Goal: Information Seeking & Learning: Learn about a topic

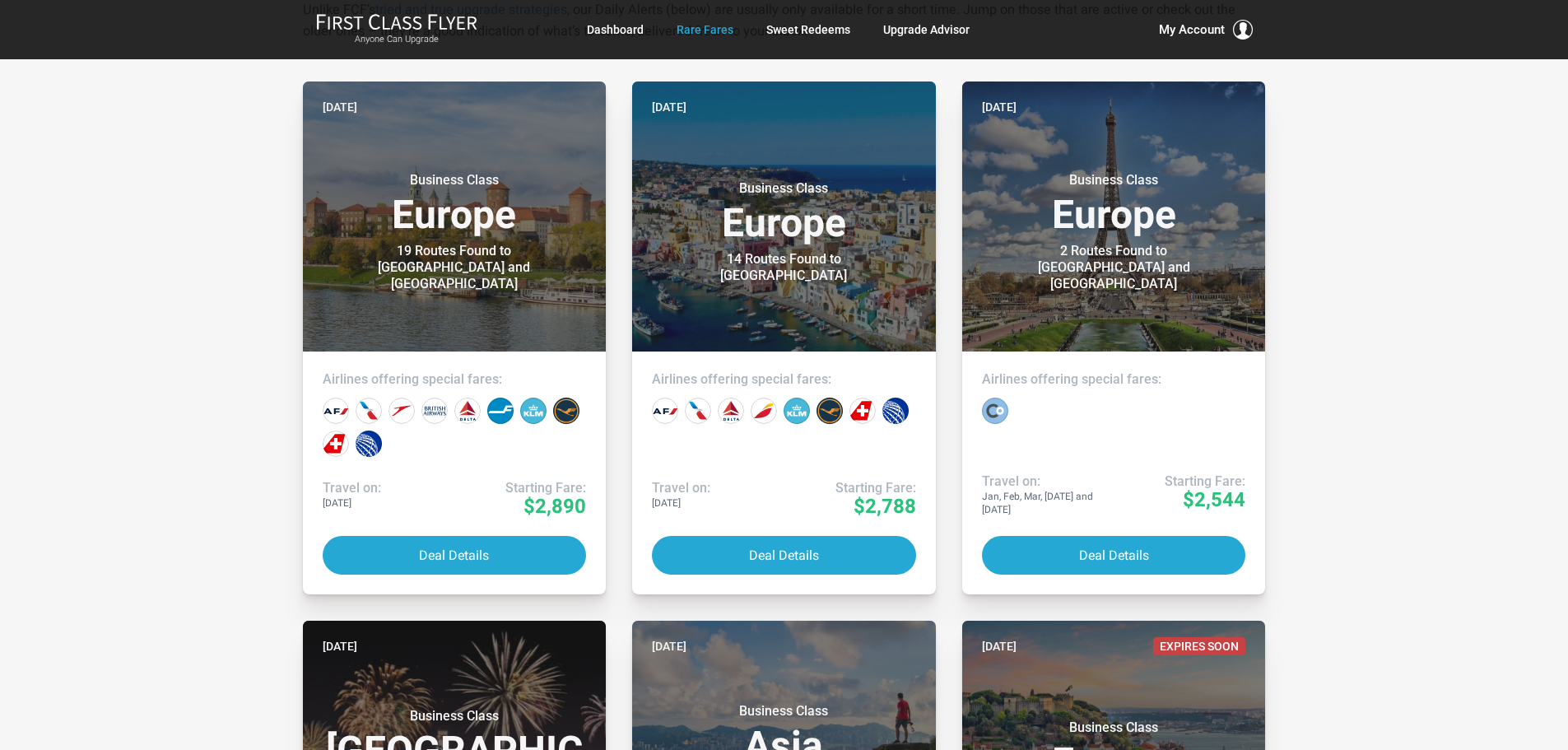
scroll to position [329, 0]
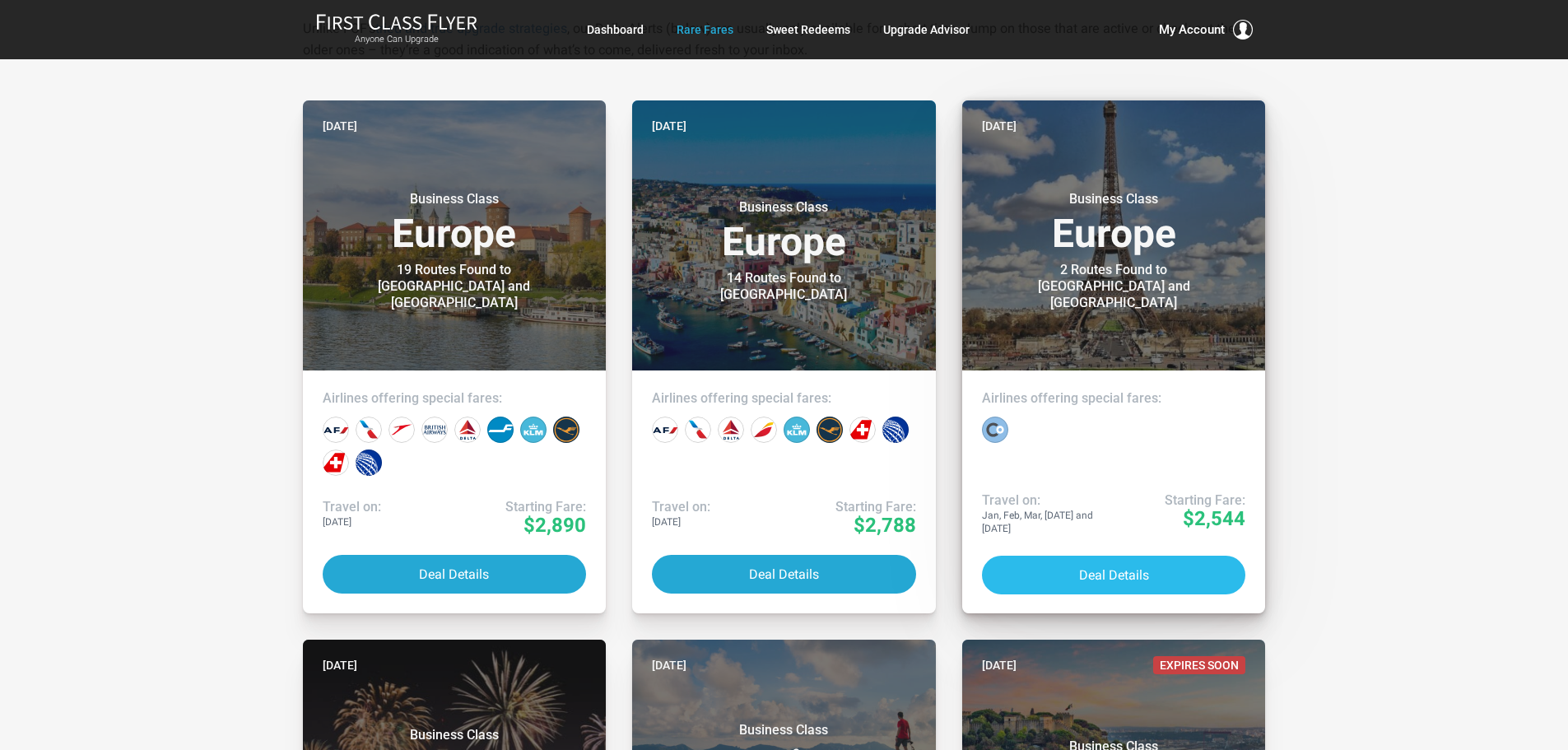
click at [1092, 555] on button "Deal Details" at bounding box center [1114, 574] width 264 height 39
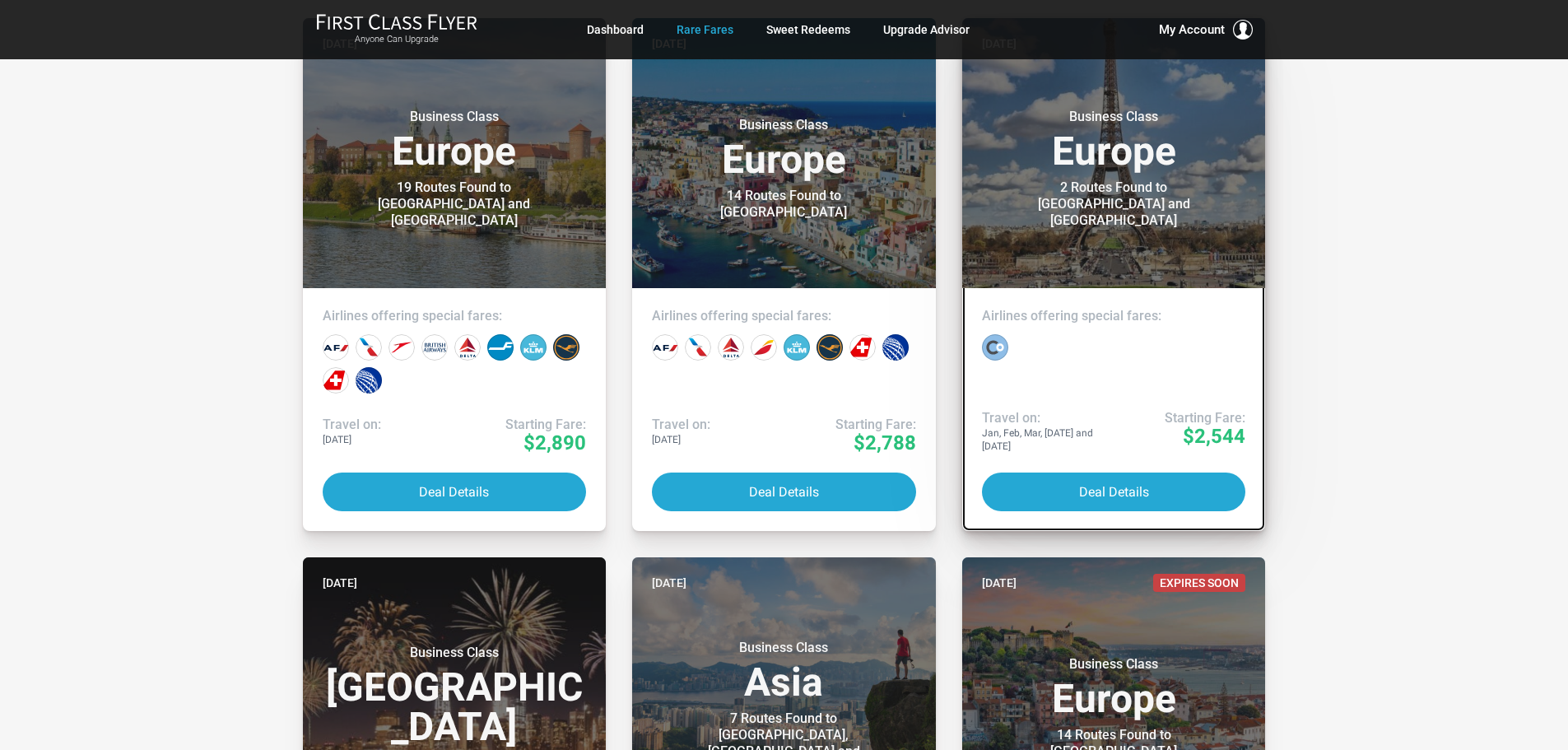
click at [995, 342] on div at bounding box center [995, 347] width 26 height 26
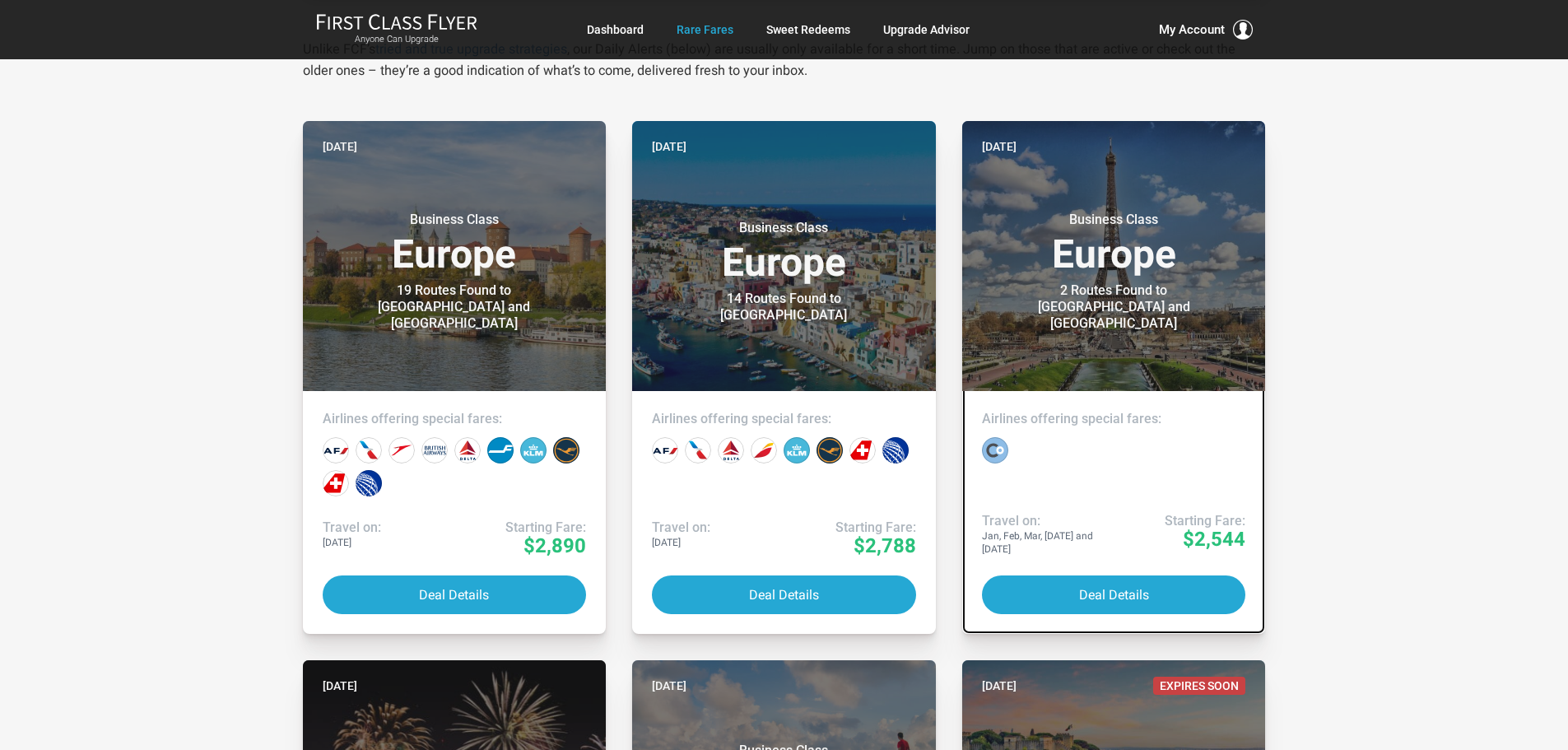
scroll to position [329, 0]
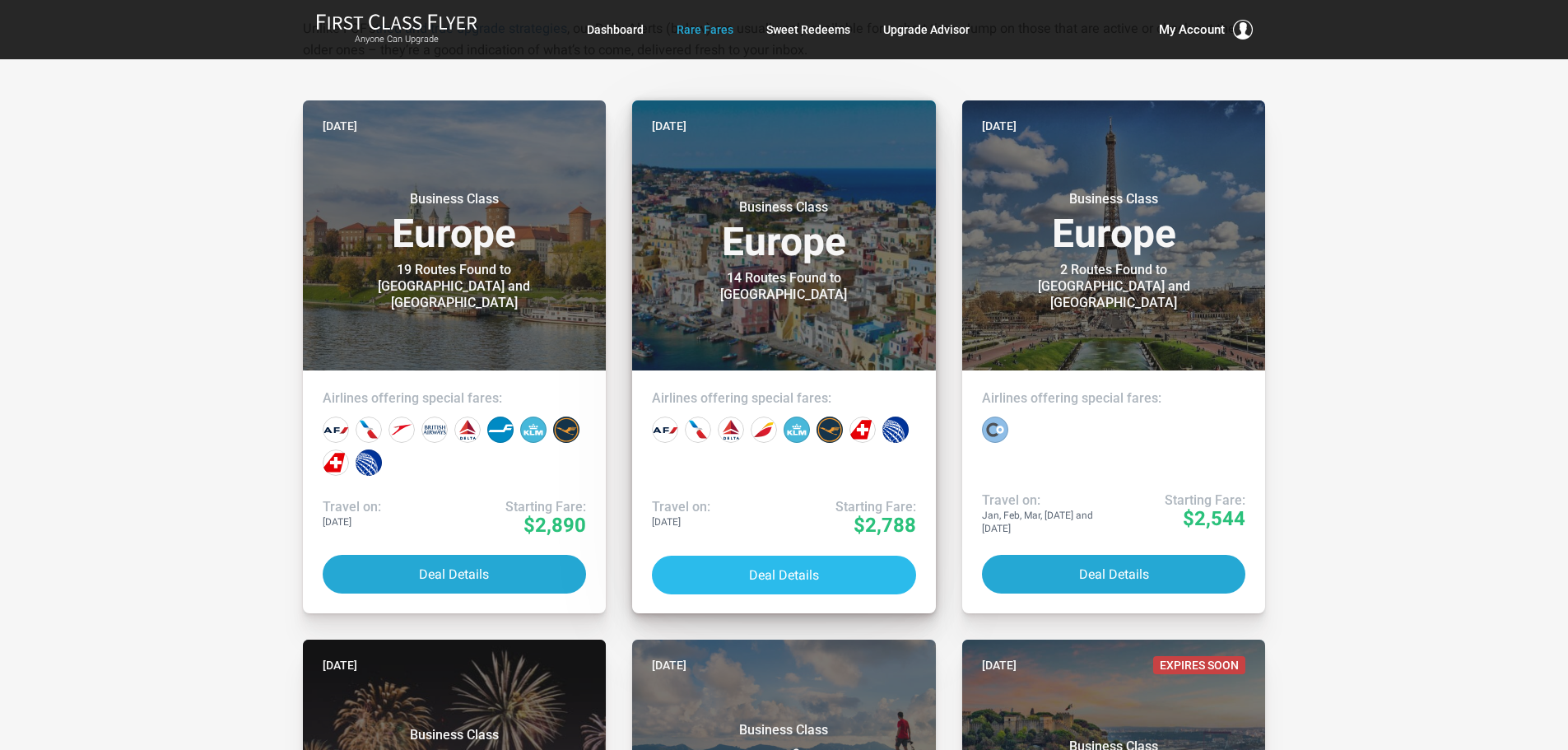
click at [763, 573] on button "Deal Details" at bounding box center [784, 574] width 264 height 39
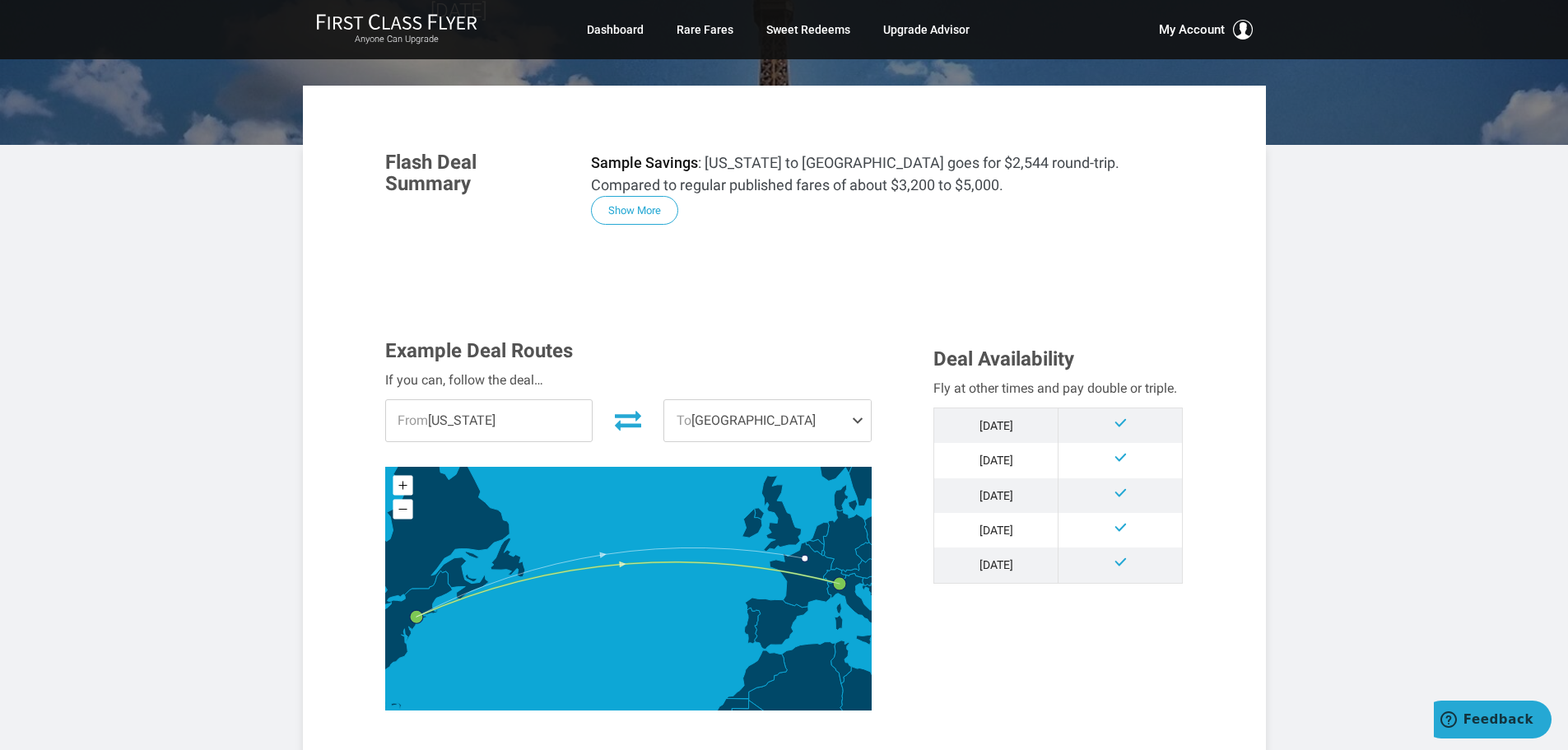
scroll to position [329, 0]
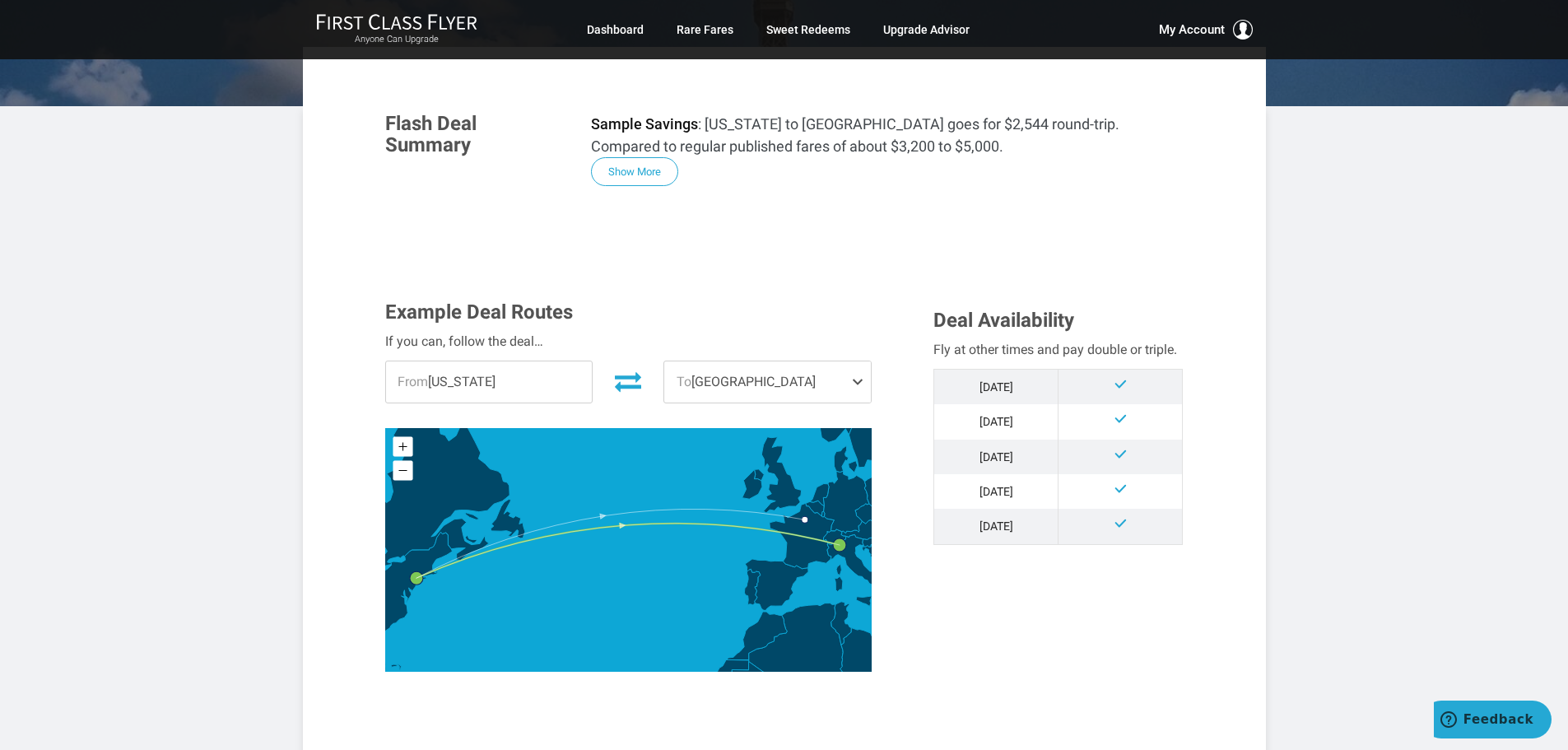
click at [498, 362] on span "From [US_STATE]" at bounding box center [489, 382] width 207 height 41
click at [422, 374] on span "From" at bounding box center [412, 382] width 30 height 16
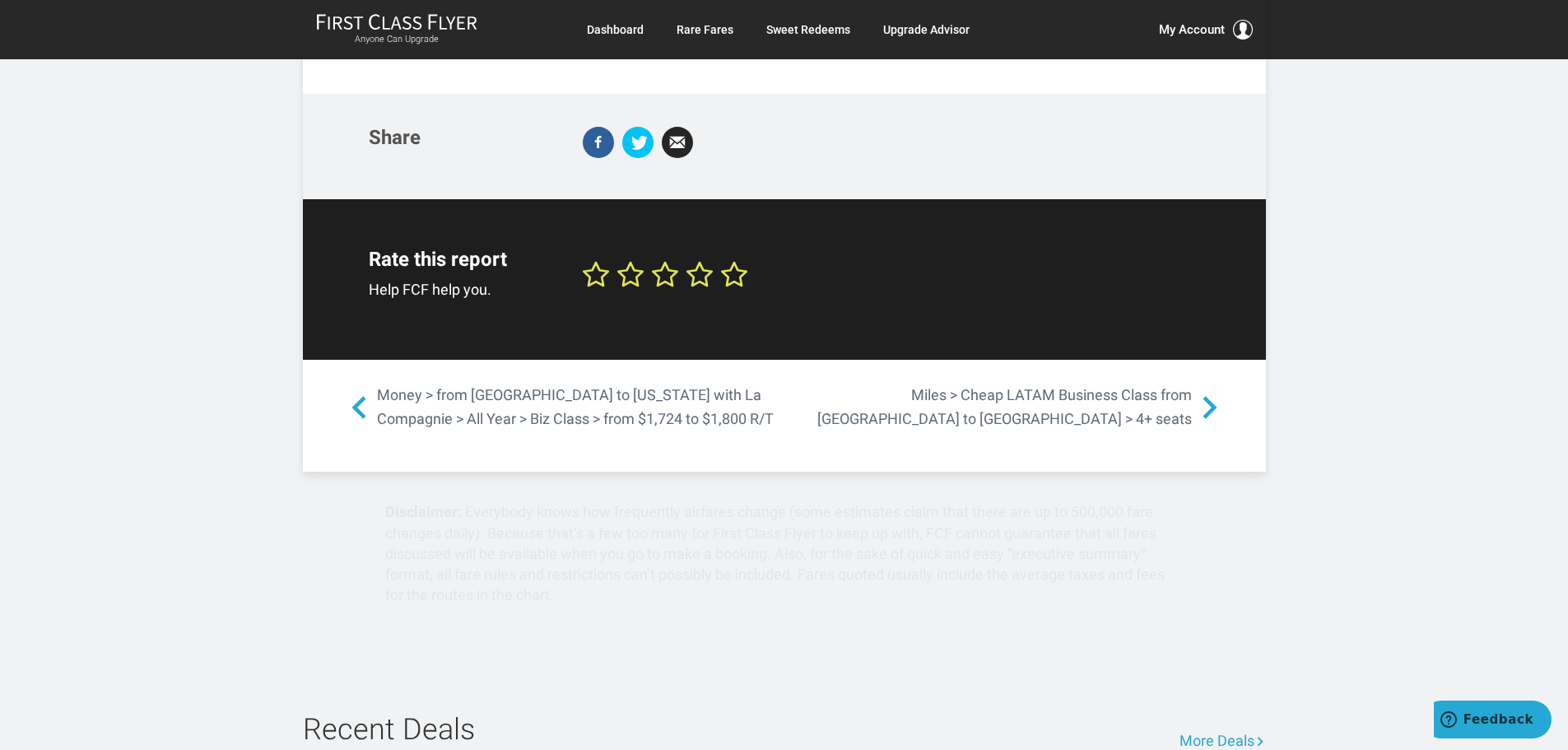
scroll to position [1893, 0]
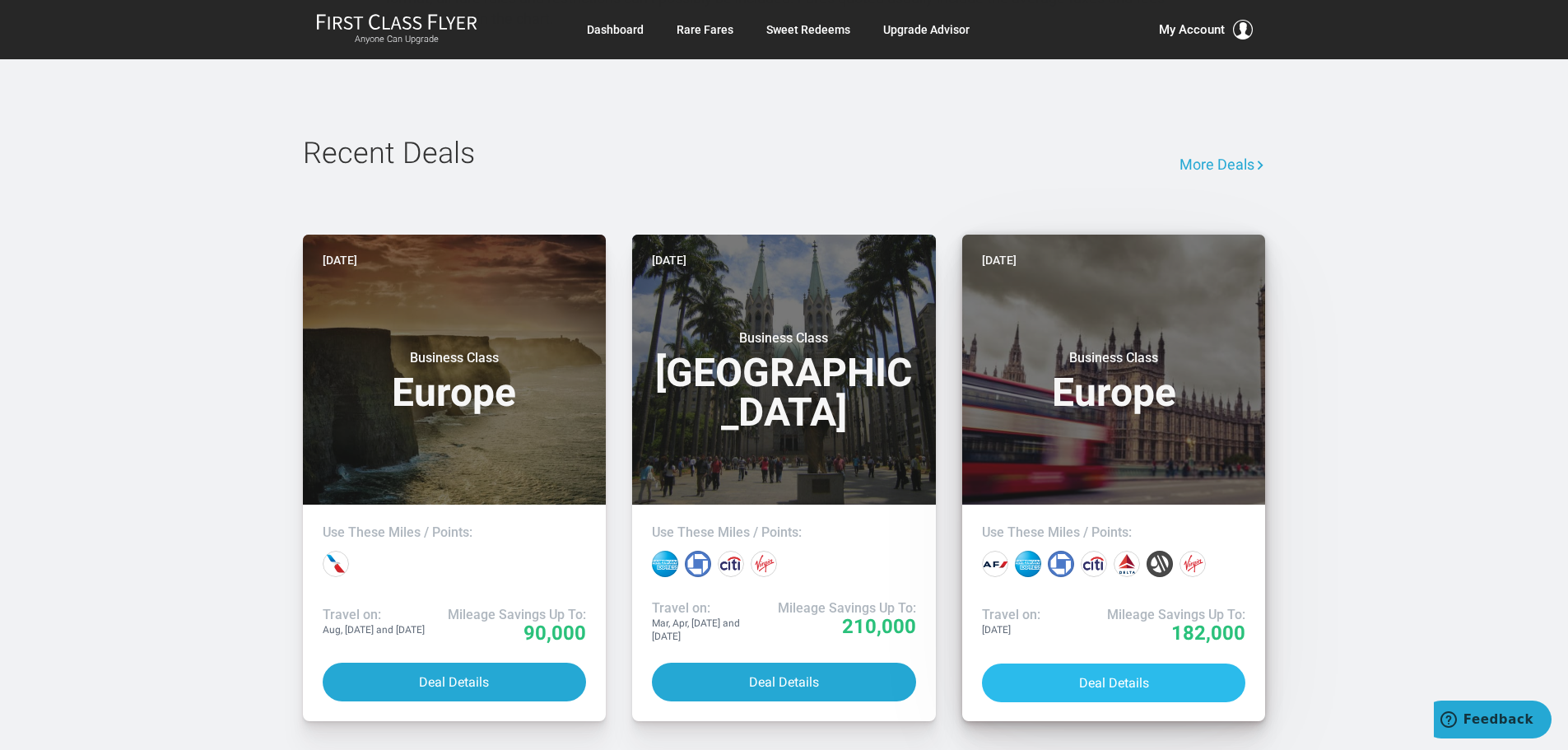
click at [1083, 663] on button "Deal Details" at bounding box center [1114, 682] width 264 height 39
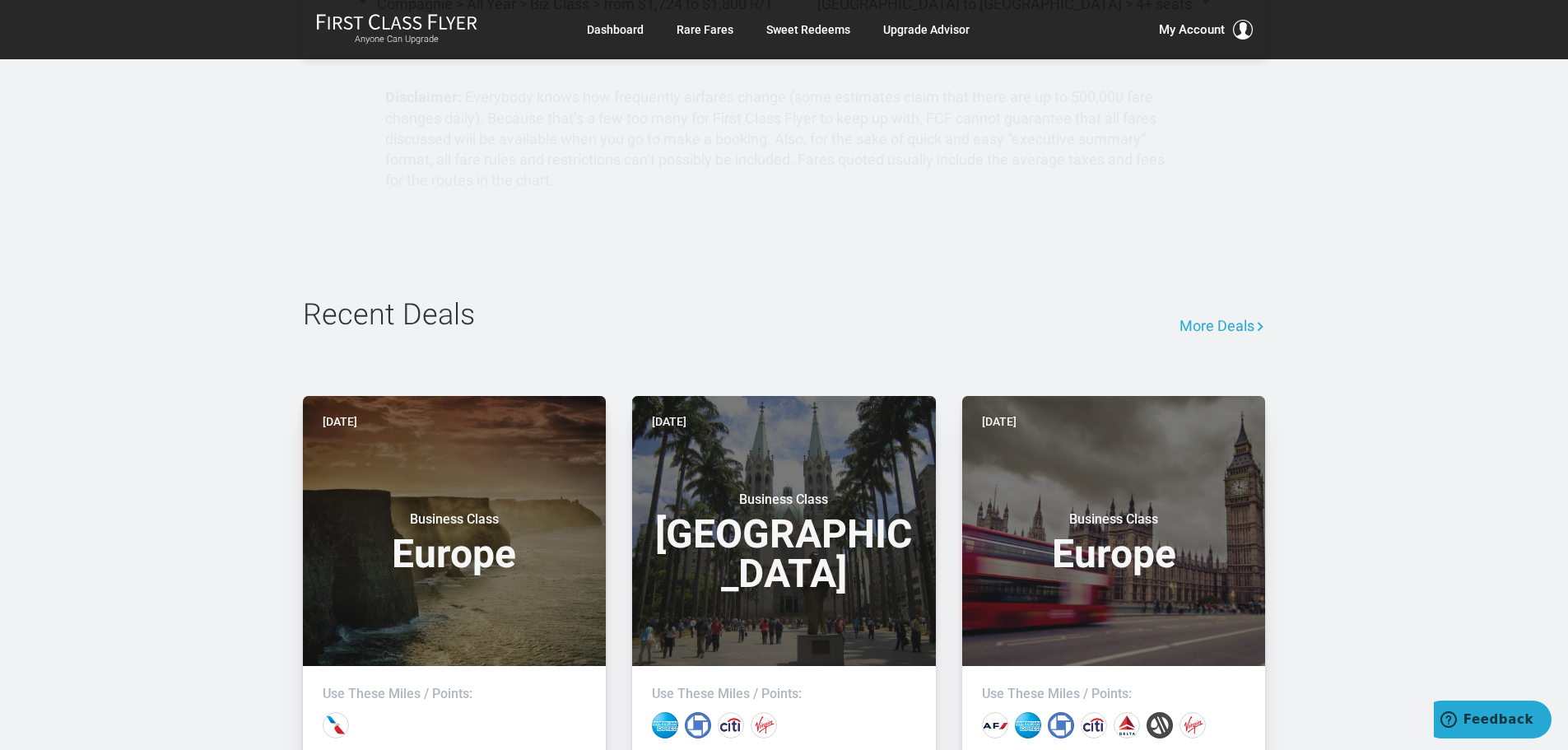
scroll to position [1729, 0]
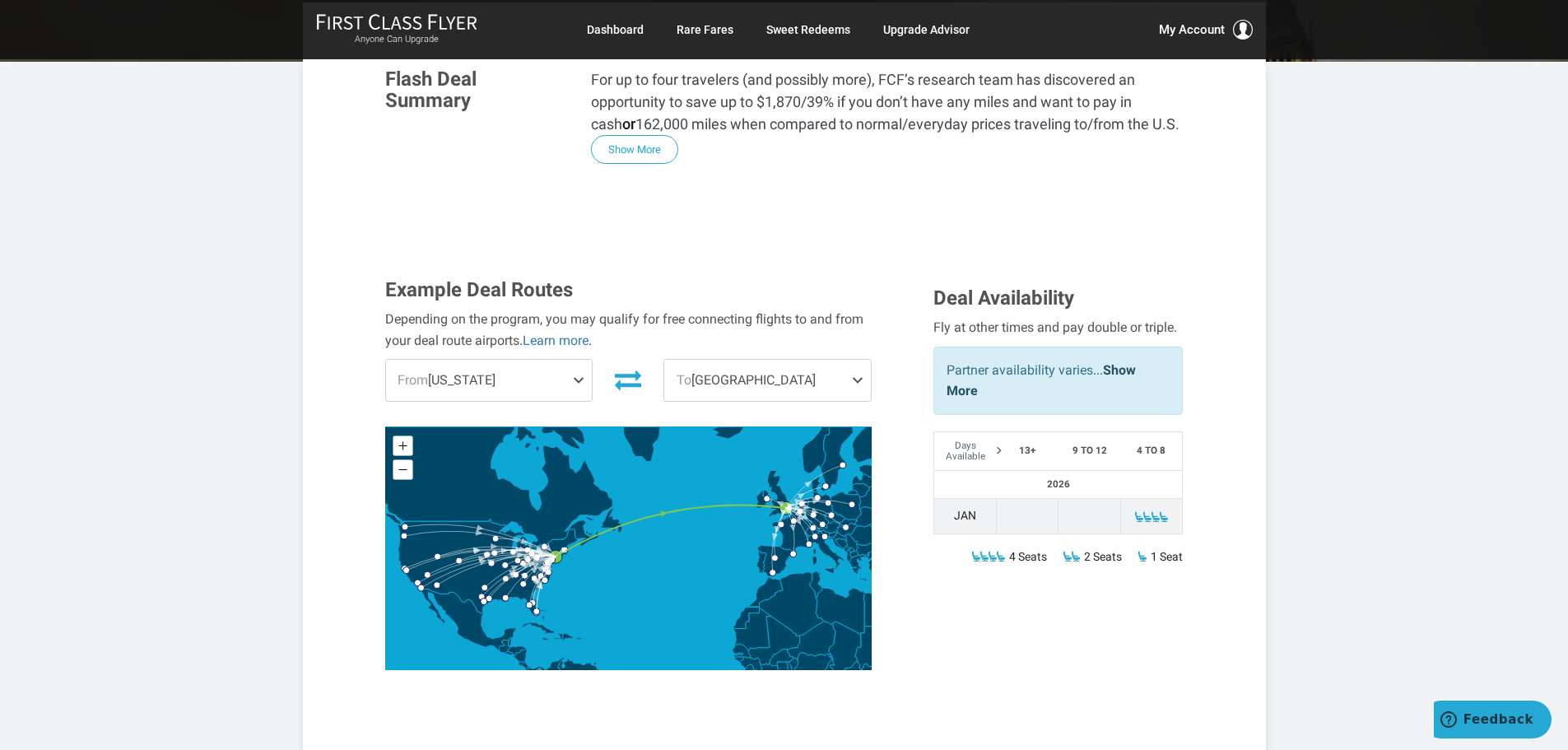
click at [548, 375] on span "From [US_STATE]" at bounding box center [489, 380] width 207 height 41
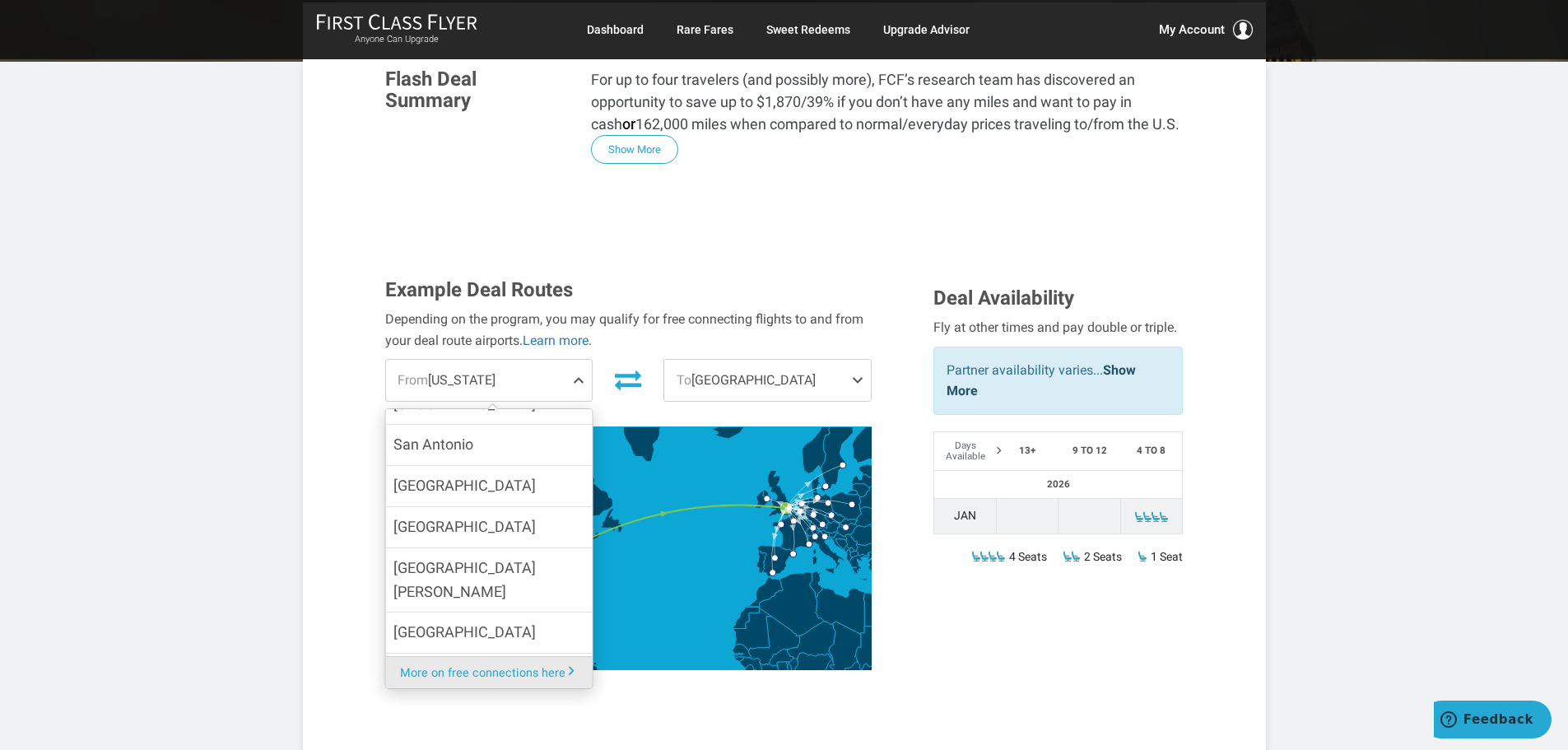
scroll to position [1729, 0]
click at [0, 0] on input "Washington DC" at bounding box center [0, 0] width 0 height 0
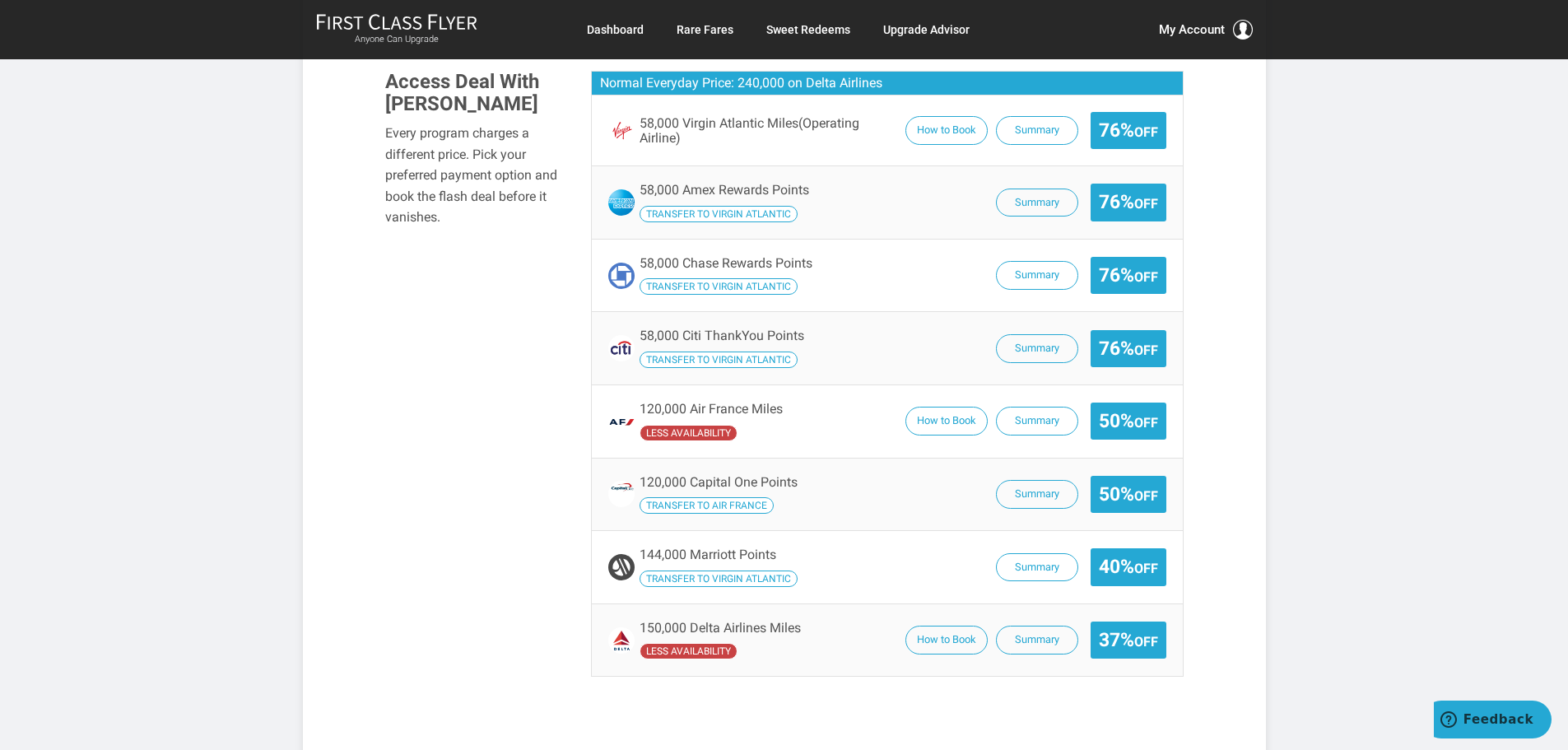
scroll to position [987, 0]
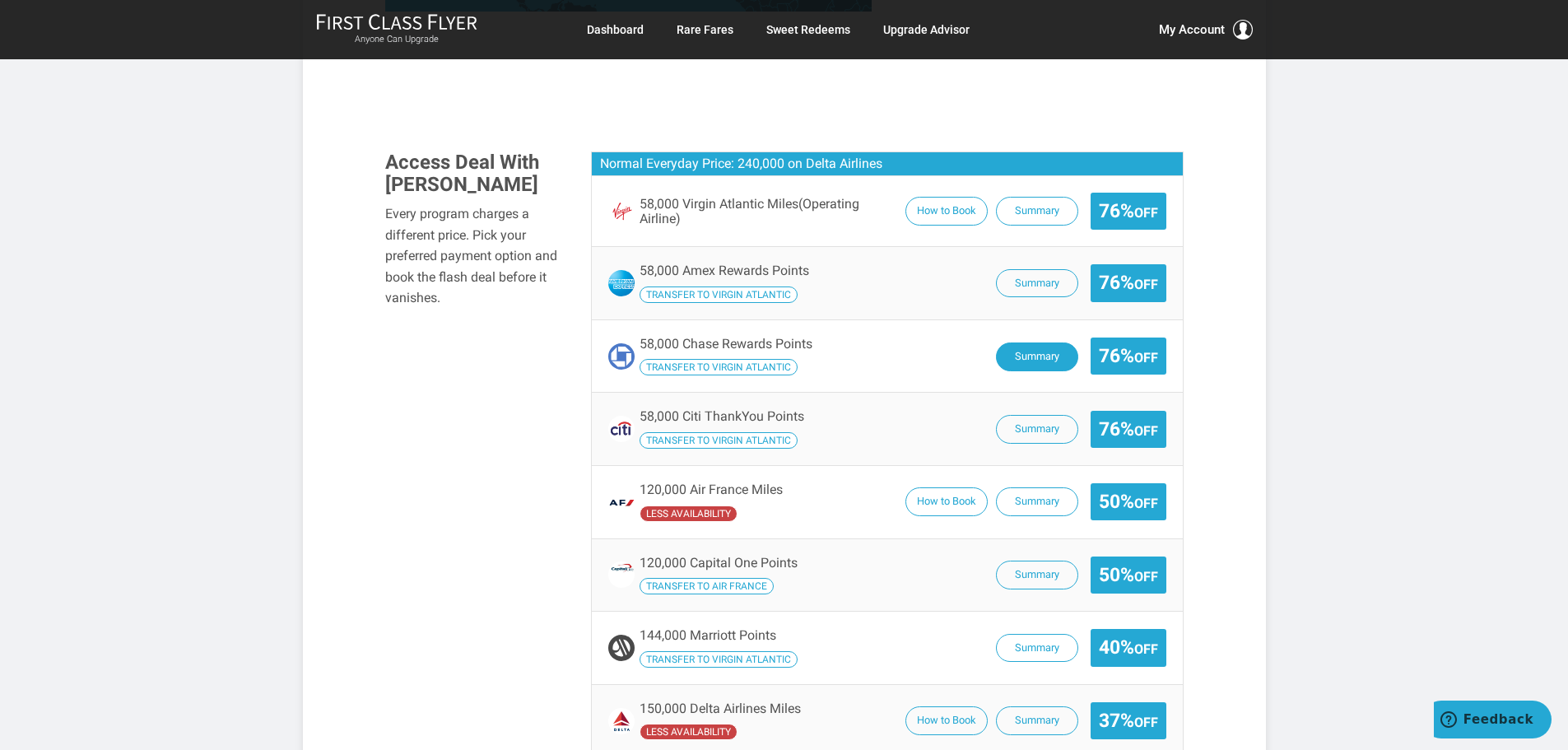
click at [1017, 354] on button "Summary" at bounding box center [1037, 356] width 83 height 29
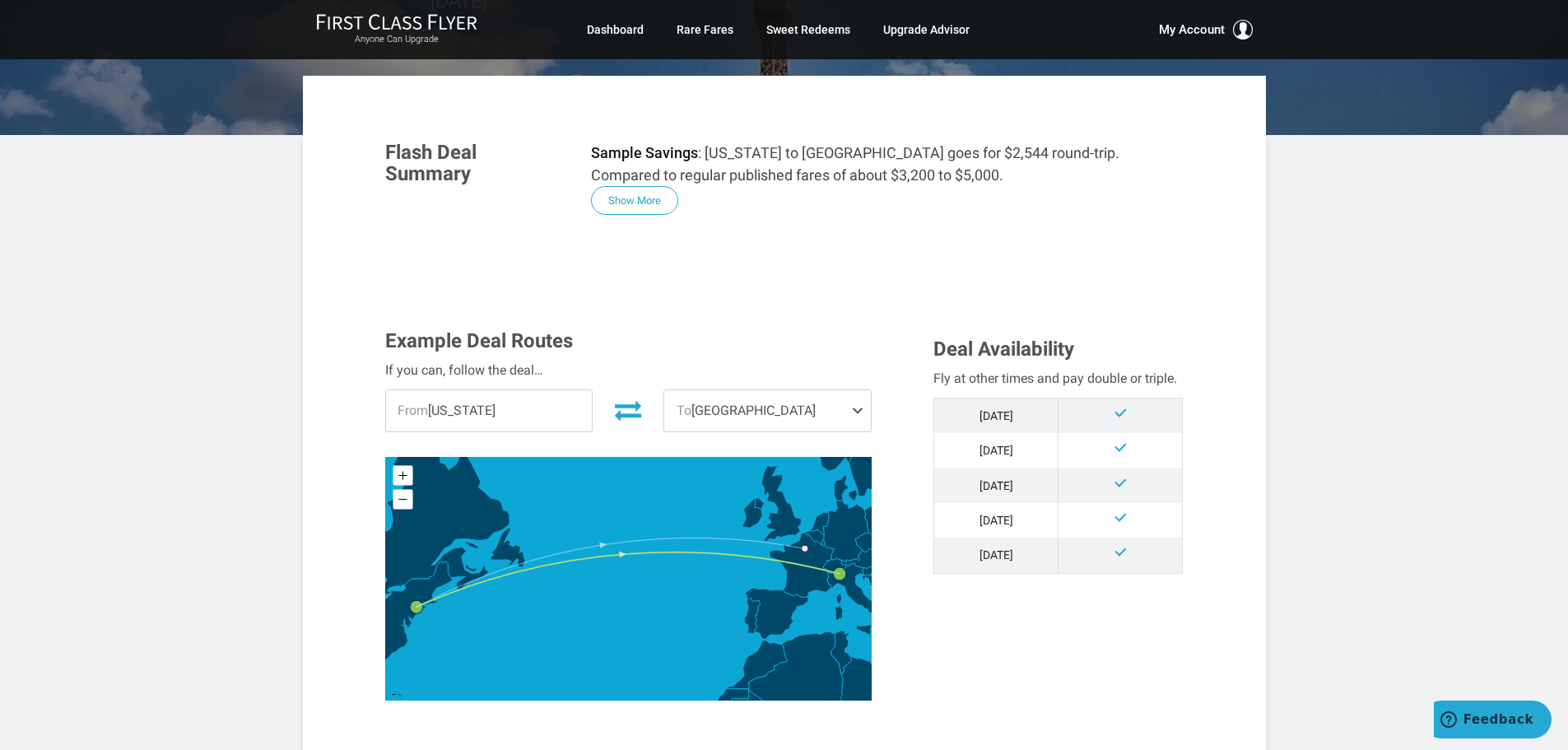
scroll to position [329, 0]
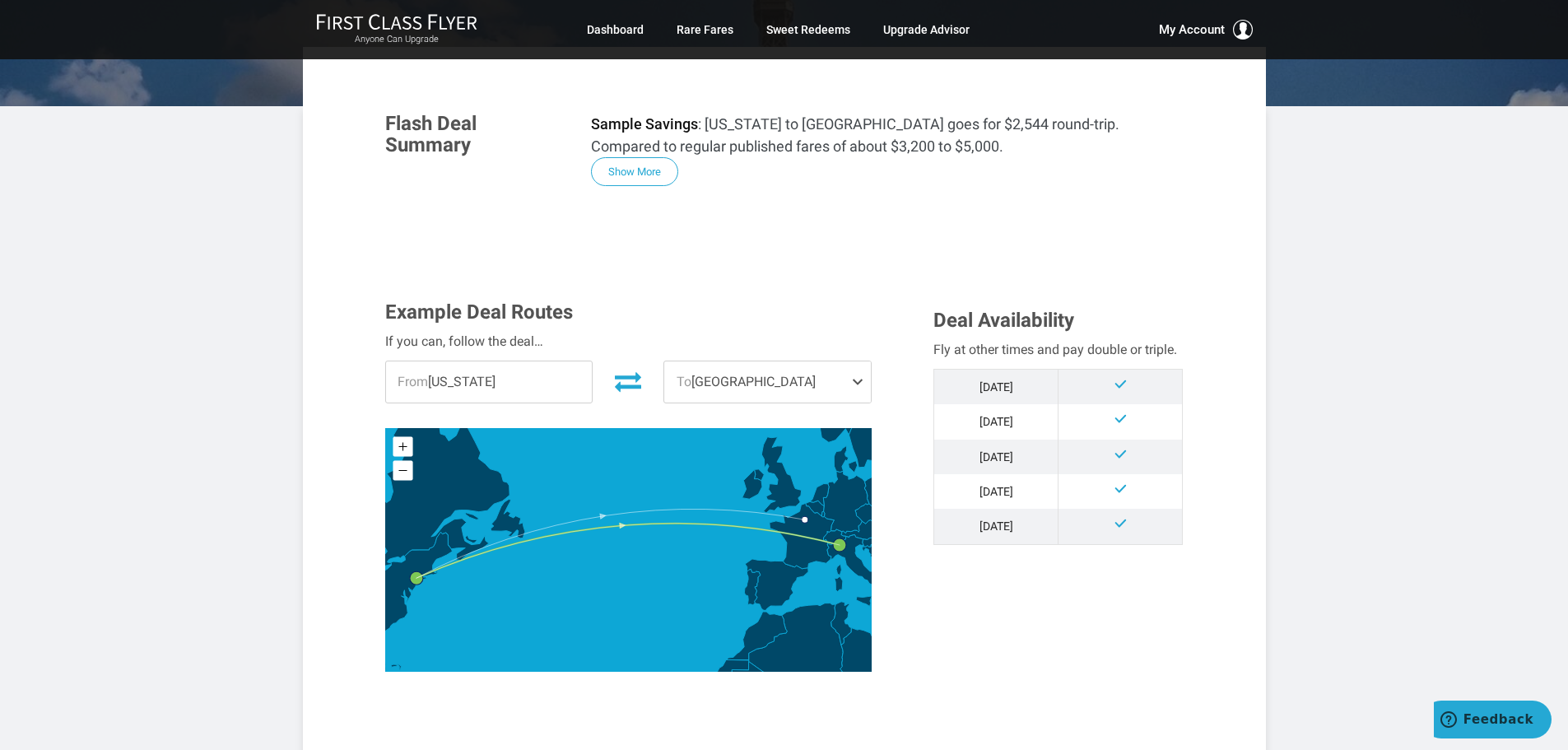
click at [521, 362] on span "From [US_STATE]" at bounding box center [489, 382] width 207 height 41
click at [506, 362] on span "From [US_STATE]" at bounding box center [489, 382] width 207 height 41
click at [839, 362] on span "To Milan" at bounding box center [767, 382] width 207 height 41
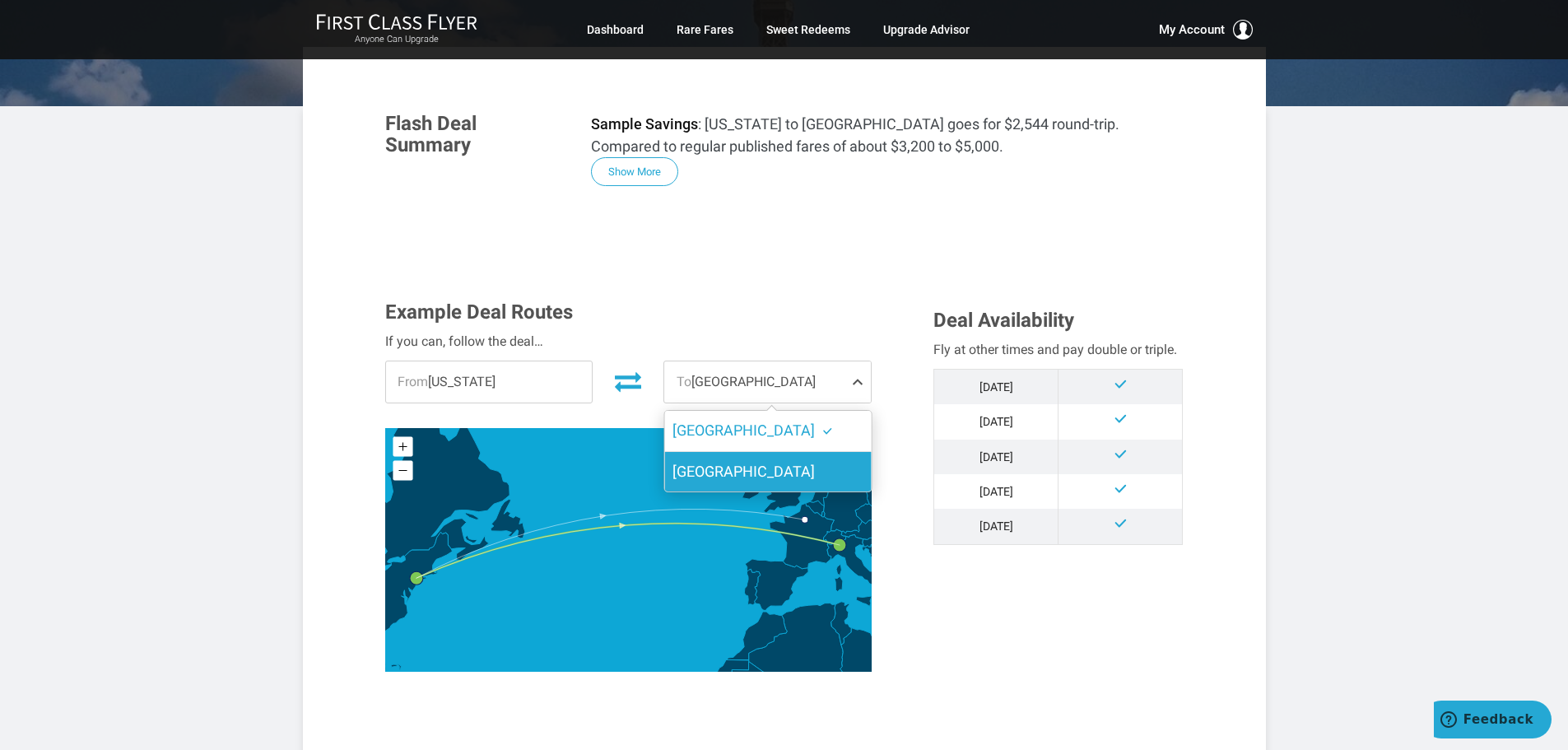
click at [744, 452] on label "[GEOGRAPHIC_DATA]" at bounding box center [767, 472] width 207 height 40
click at [0, 0] on input "[GEOGRAPHIC_DATA]" at bounding box center [0, 0] width 0 height 0
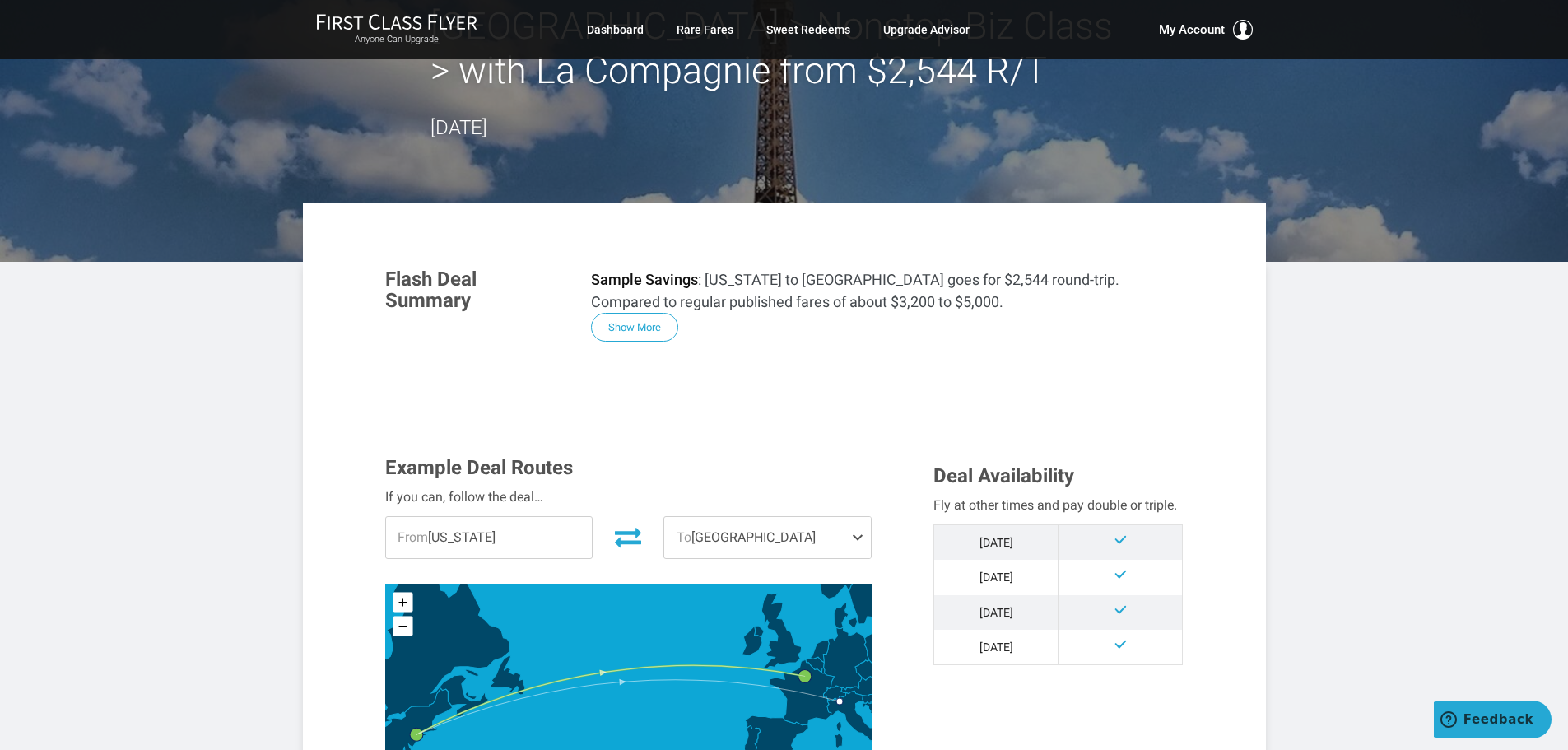
scroll to position [164, 0]
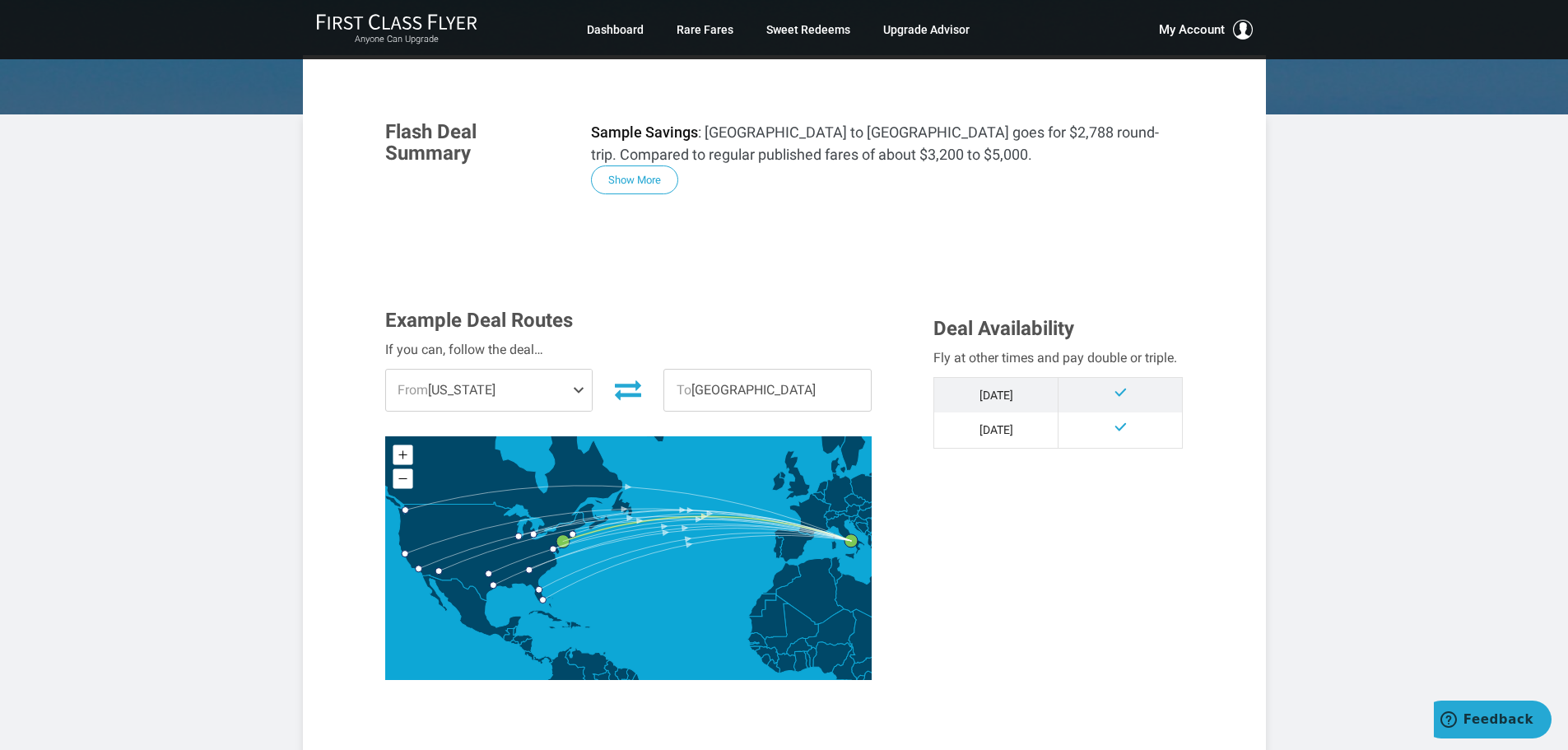
scroll to position [329, 0]
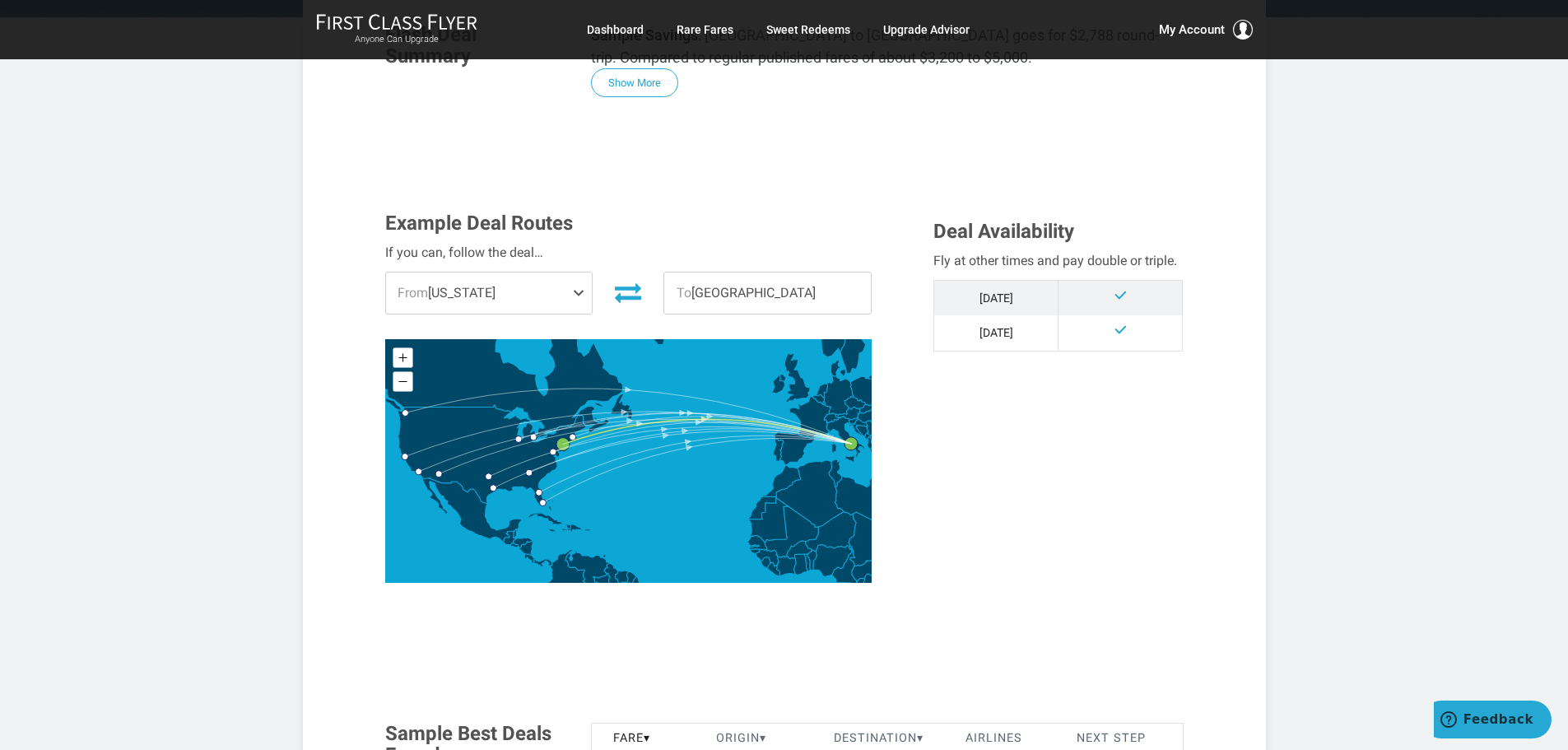
click at [577, 289] on span at bounding box center [581, 292] width 20 height 41
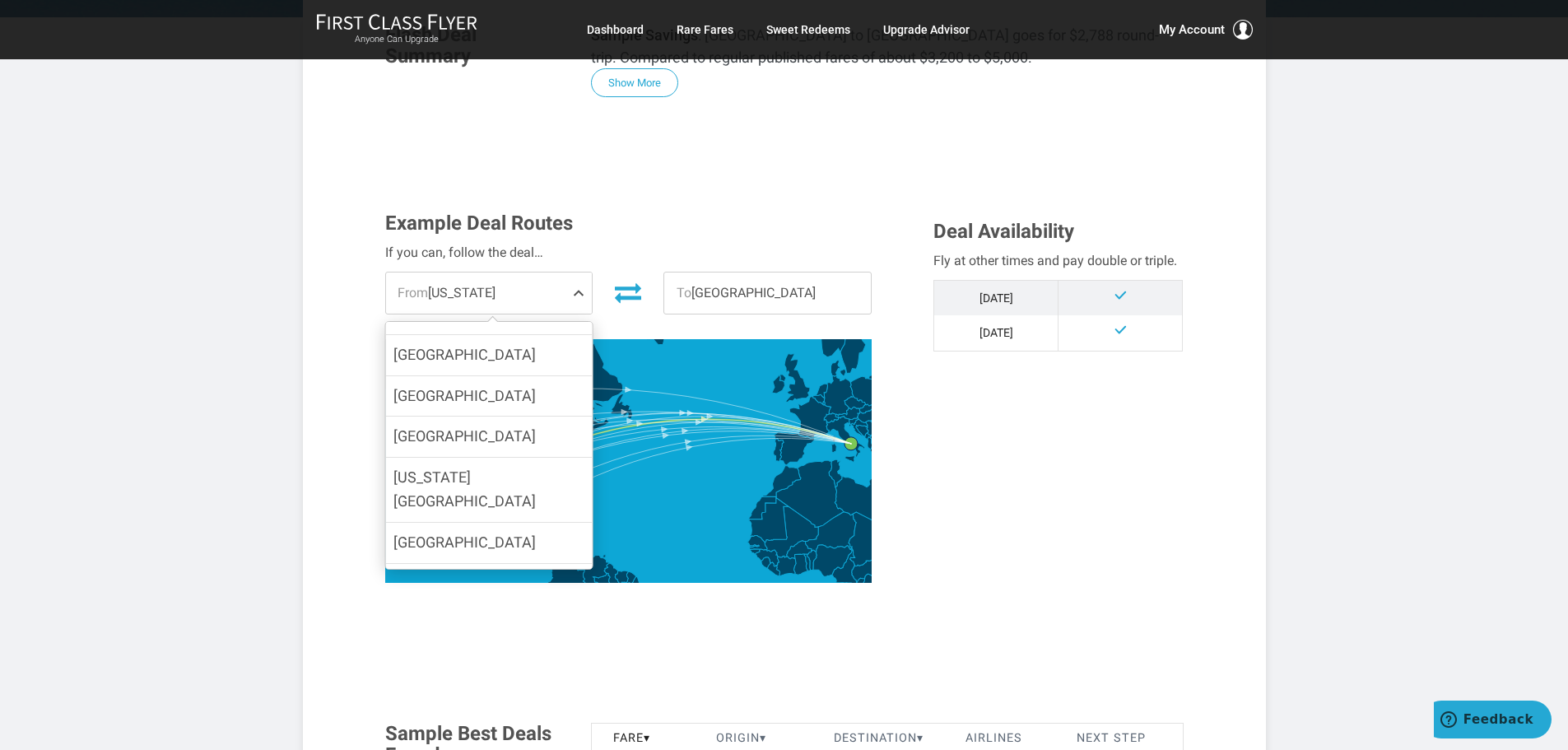
scroll to position [326, 0]
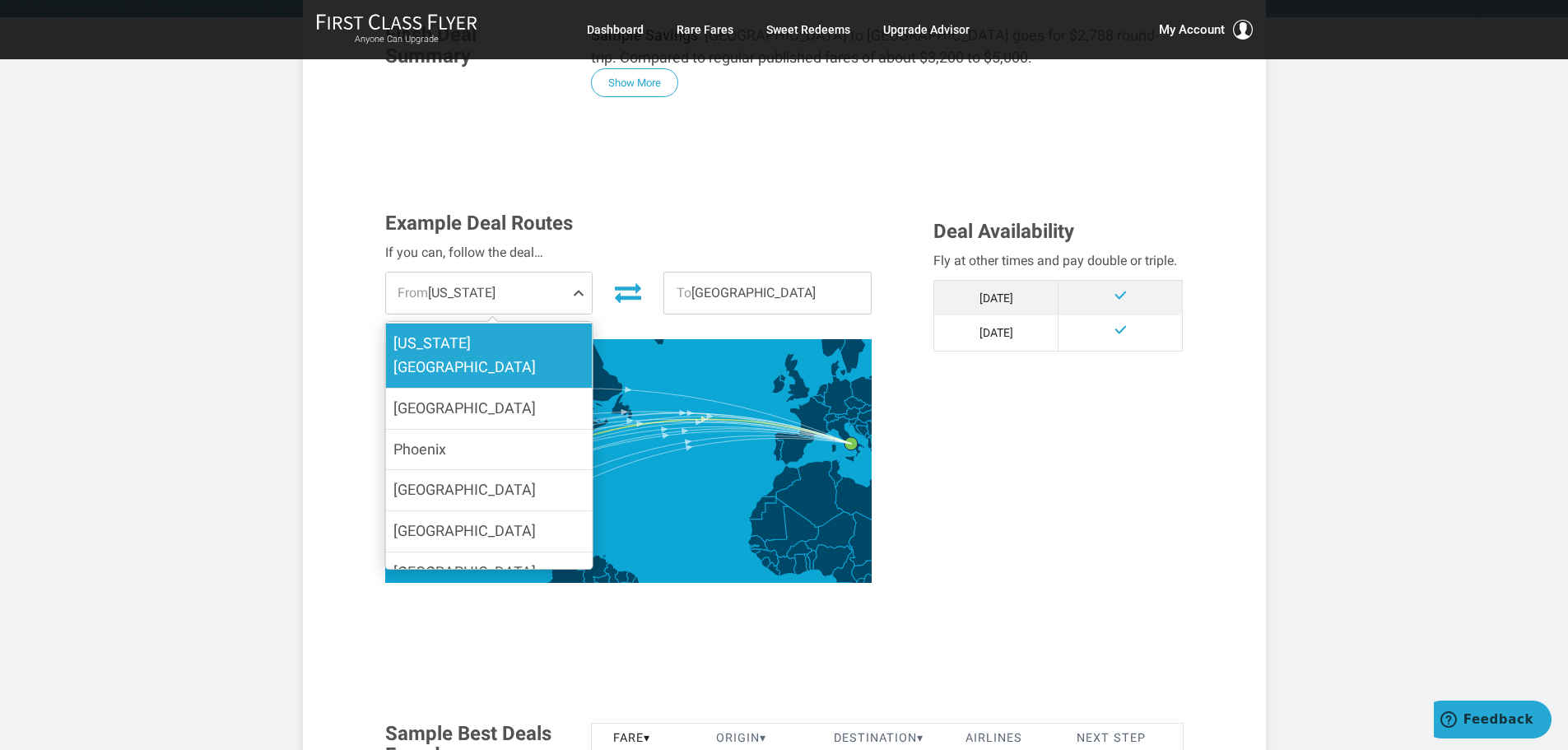
click at [531, 346] on label "[US_STATE][GEOGRAPHIC_DATA]" at bounding box center [488, 355] width 207 height 64
click at [0, 0] on input "[US_STATE][GEOGRAPHIC_DATA]" at bounding box center [0, 0] width 0 height 0
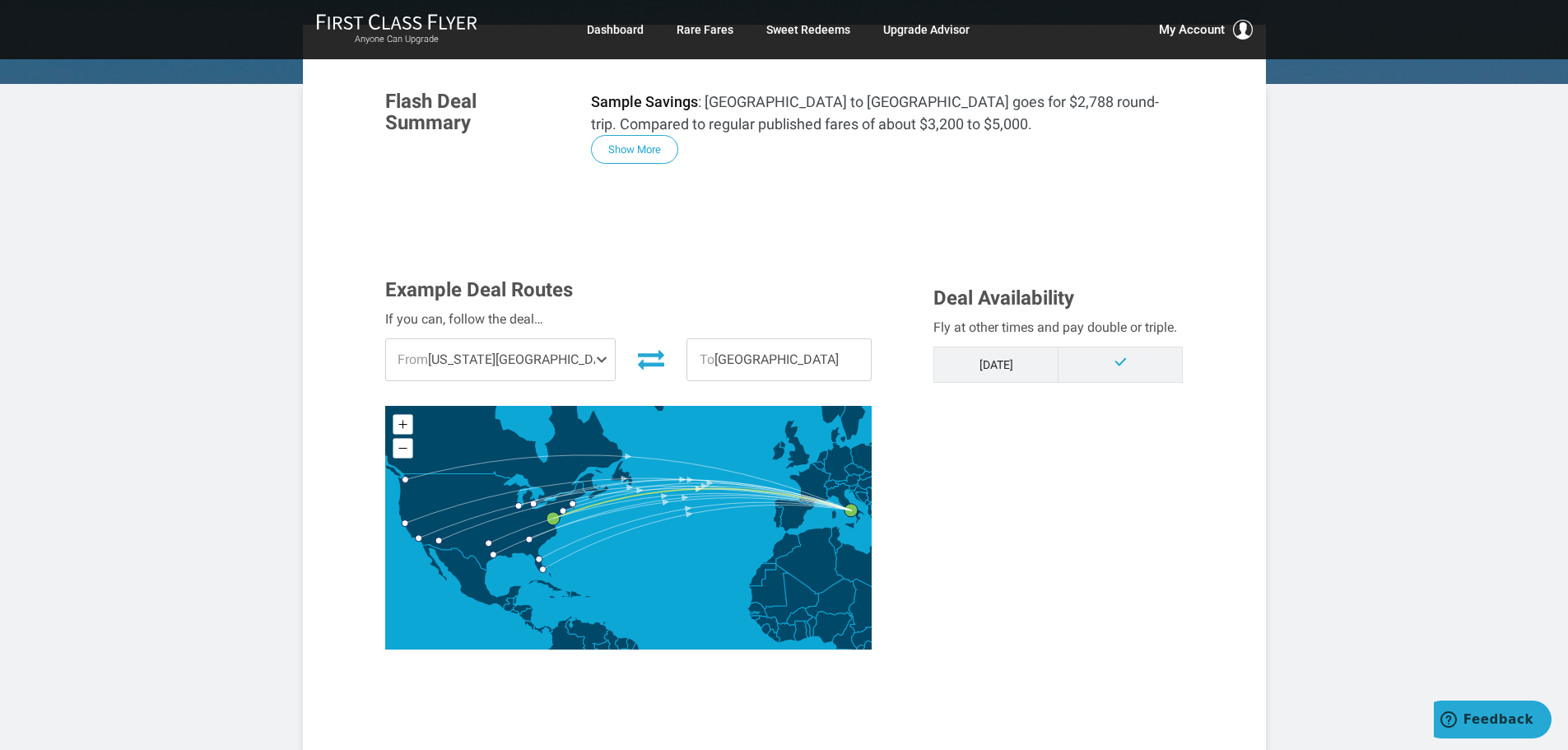
scroll to position [83, 0]
